Goal: Task Accomplishment & Management: Use online tool/utility

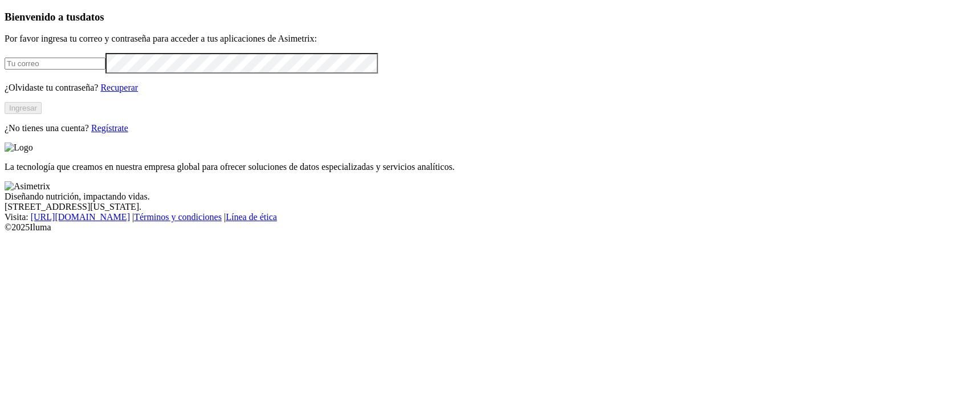
type input "[PERSON_NAME][EMAIL_ADDRESS][DOMAIN_NAME]"
click at [42, 114] on button "Ingresar" at bounding box center [23, 108] width 37 height 12
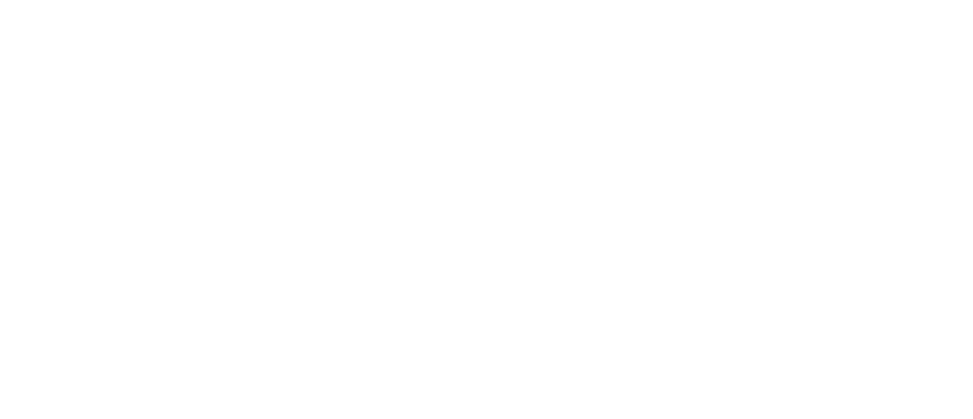
type input "etseno"
drag, startPoint x: 634, startPoint y: 181, endPoint x: 491, endPoint y: 189, distance: 143.3
